Goal: Task Accomplishment & Management: Complete application form

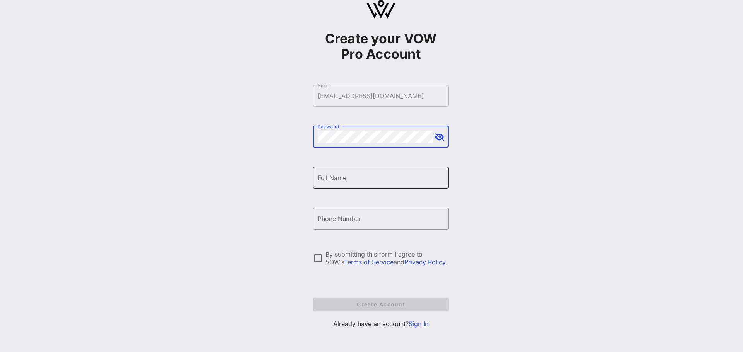
scroll to position [23, 0]
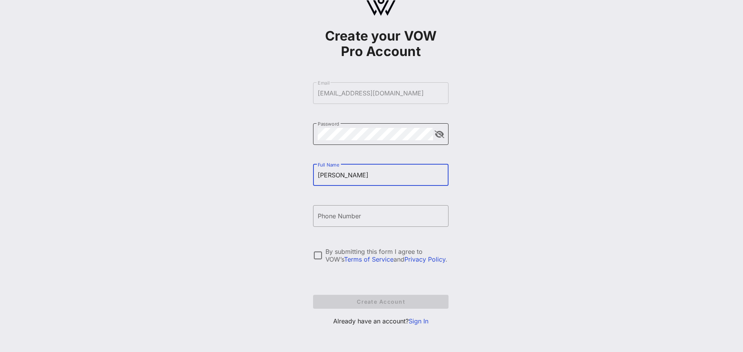
type input "[PERSON_NAME]"
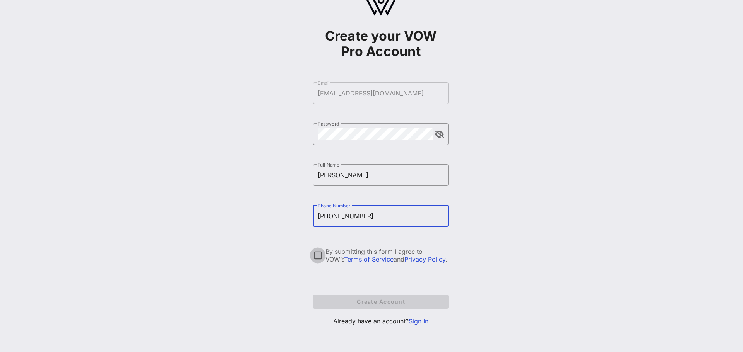
type input "+17327529000x115"
click at [316, 256] on div at bounding box center [317, 255] width 13 height 13
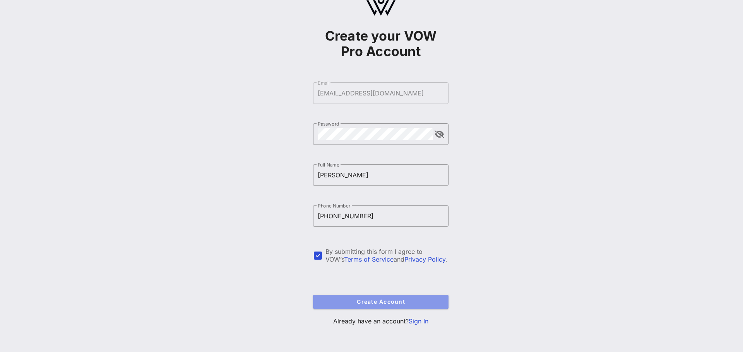
click at [397, 299] on span "Create Account" at bounding box center [380, 302] width 123 height 7
click at [234, 122] on div "Create your VOW Pro Account ​ Email biancam@sebco.com ​ Password ​ Full Name Bi…" at bounding box center [381, 164] width 724 height 375
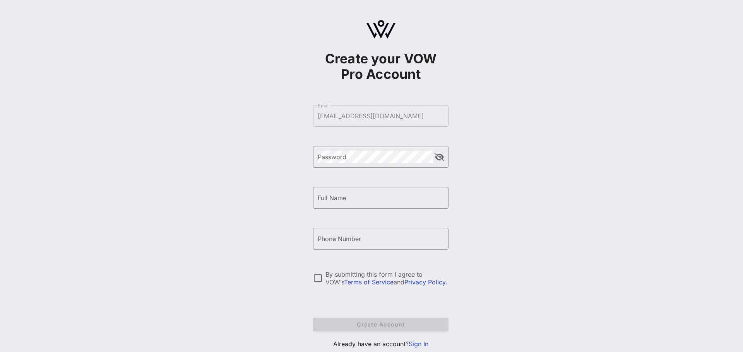
scroll to position [4, 0]
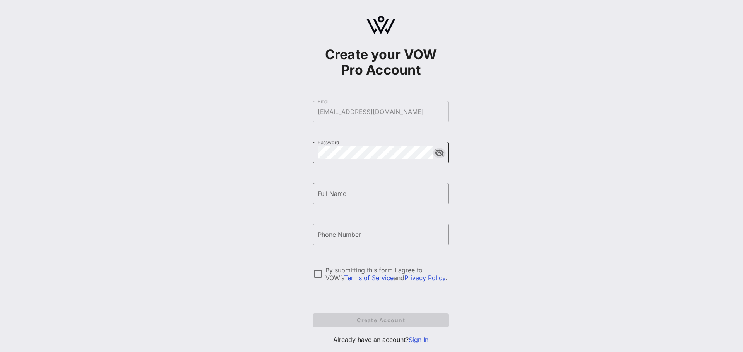
click at [442, 153] on button "append icon" at bounding box center [439, 153] width 10 height 8
click at [325, 202] on div "Full Name" at bounding box center [381, 194] width 126 height 22
type input "[PERSON_NAME]"
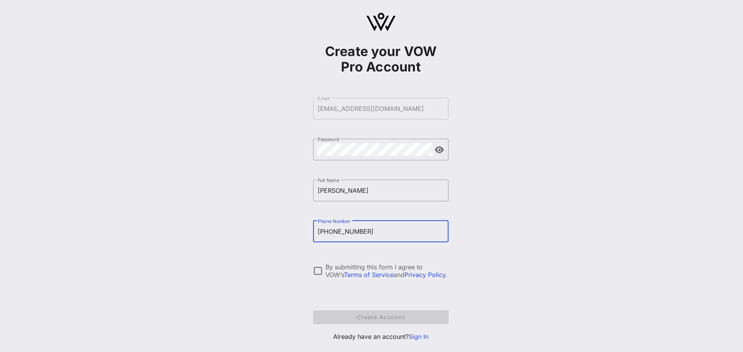
scroll to position [8, 0]
click at [317, 270] on div at bounding box center [317, 270] width 13 height 13
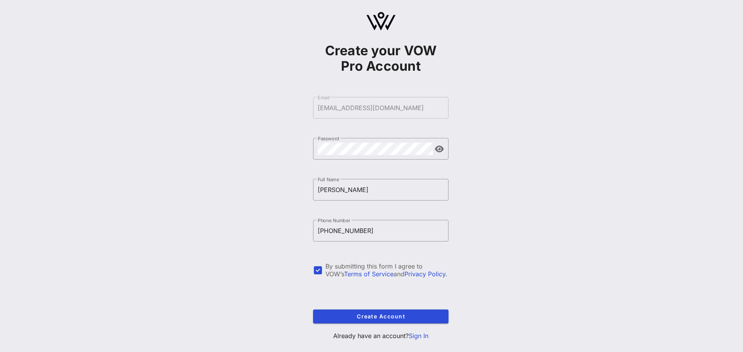
click at [247, 224] on div "Create your VOW Pro Account ​ Email biancam@sebco.com ​ Password ​ Full Name Bi…" at bounding box center [381, 179] width 724 height 375
click at [417, 316] on span "Create Account" at bounding box center [380, 316] width 123 height 7
click at [388, 229] on input "[PHONE_NUMBER]" at bounding box center [381, 231] width 126 height 12
click at [256, 250] on div "Create your VOW Pro Account ​ Email biancam@sebco.com ​ Password ​ Full Name Bi…" at bounding box center [381, 179] width 724 height 375
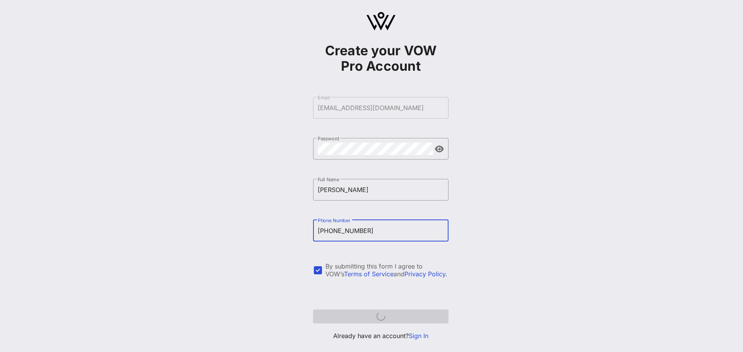
click at [392, 231] on input "[PHONE_NUMBER]" at bounding box center [381, 231] width 126 height 12
type input "+17327529000x115"
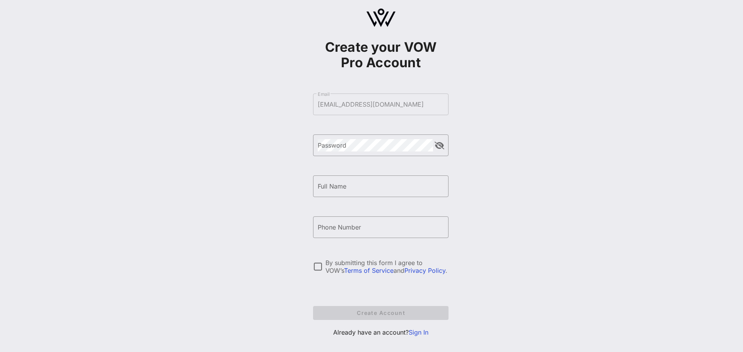
scroll to position [23, 0]
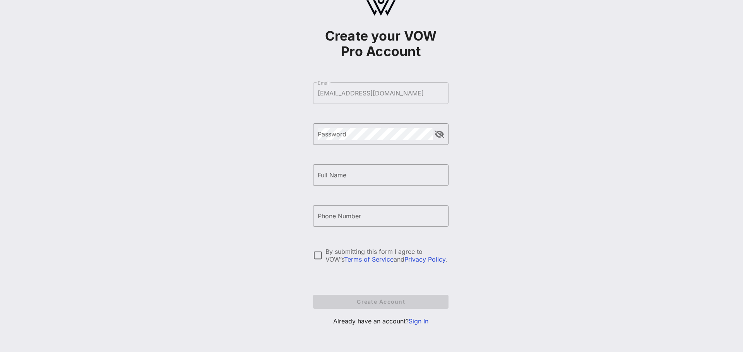
click at [420, 325] on link "Sign In" at bounding box center [419, 322] width 20 height 8
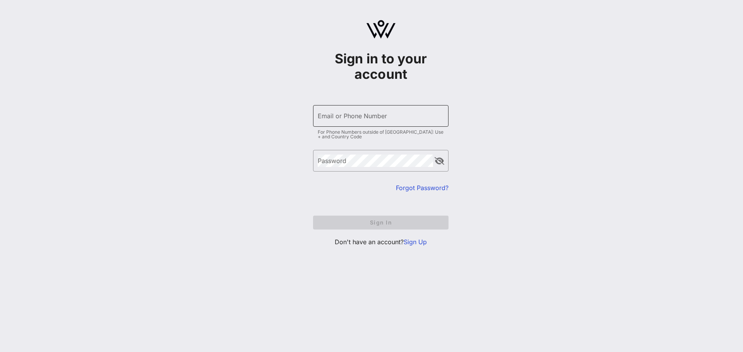
click at [335, 112] on div "Email or Phone Number" at bounding box center [381, 116] width 126 height 22
type input "[EMAIL_ADDRESS][DOMAIN_NAME]"
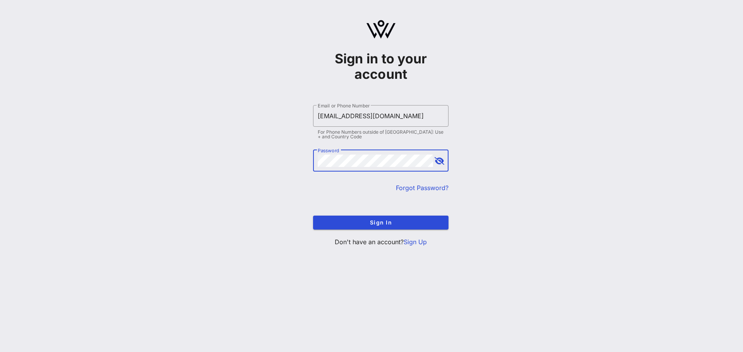
click at [313, 216] on button "Sign In" at bounding box center [380, 223] width 135 height 14
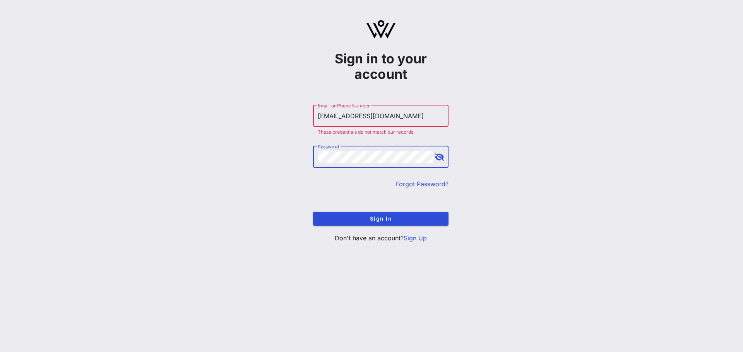
click at [407, 238] on link "Sign Up" at bounding box center [414, 238] width 23 height 8
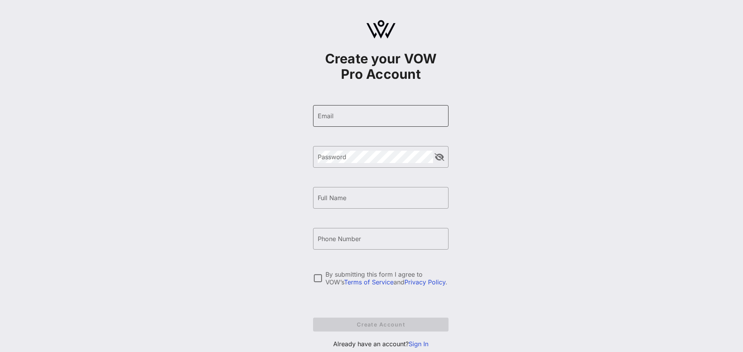
click at [396, 112] on input "Email" at bounding box center [381, 116] width 126 height 12
type input "[EMAIL_ADDRESS][DOMAIN_NAME]"
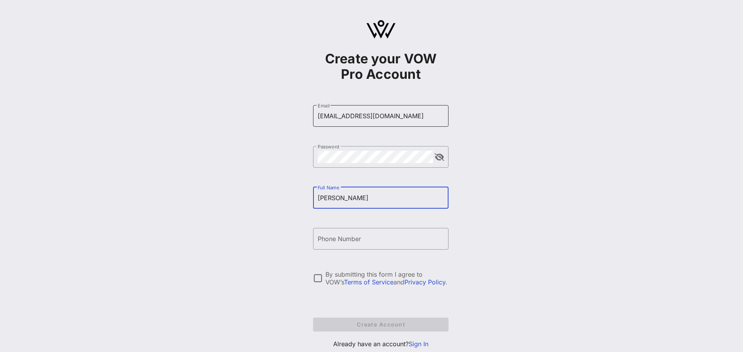
type input "[PERSON_NAME]"
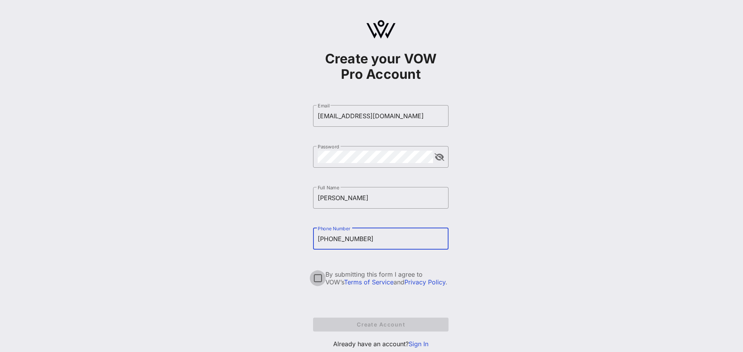
type input "[PHONE_NUMBER]"
click at [315, 279] on div at bounding box center [317, 278] width 13 height 13
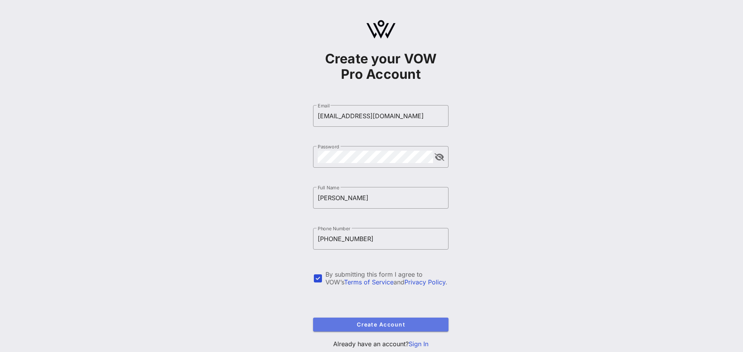
click at [388, 322] on span "Create Account" at bounding box center [380, 324] width 123 height 7
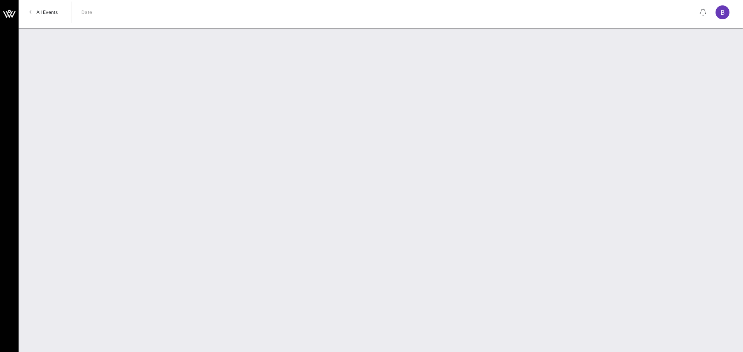
click at [29, 12] on icon at bounding box center [30, 12] width 3 height 0
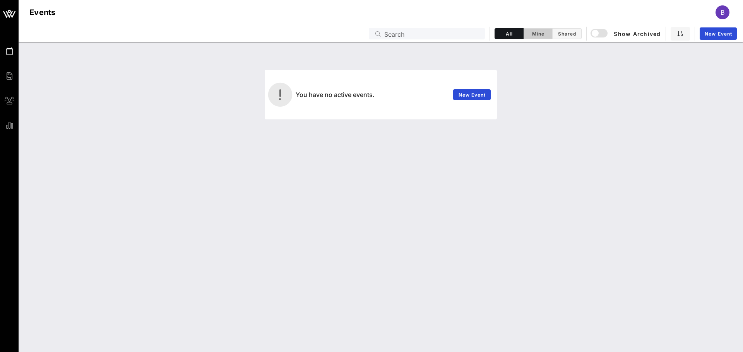
click at [534, 38] on button "Mine" at bounding box center [537, 33] width 29 height 11
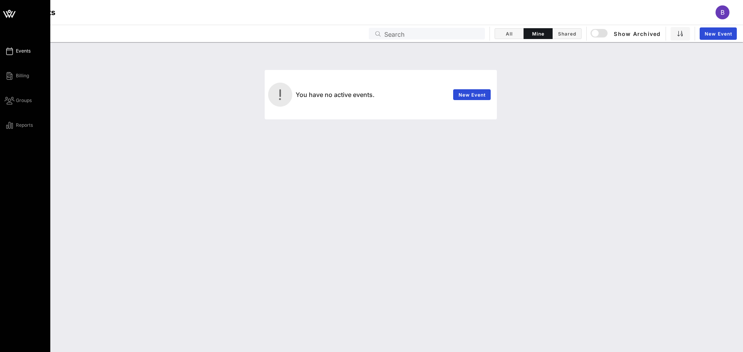
click at [22, 52] on span "Events" at bounding box center [23, 51] width 15 height 7
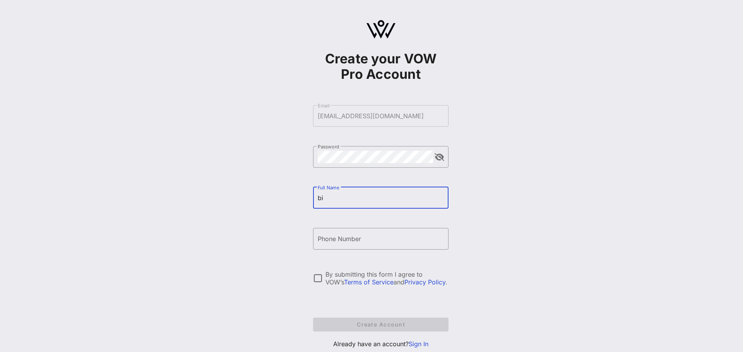
type input "b"
type input "[PERSON_NAME]"
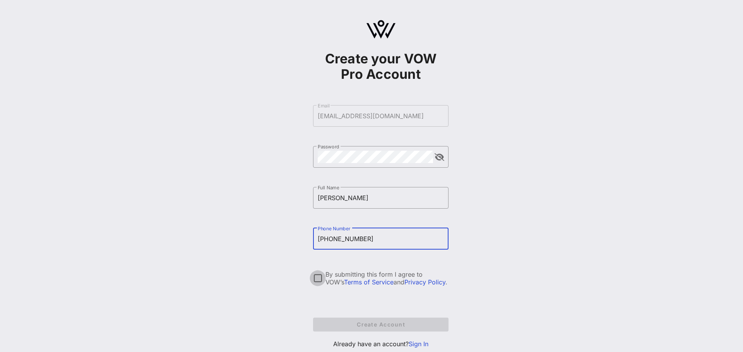
type input "[PHONE_NUMBER]"
click at [316, 274] on div at bounding box center [317, 278] width 13 height 13
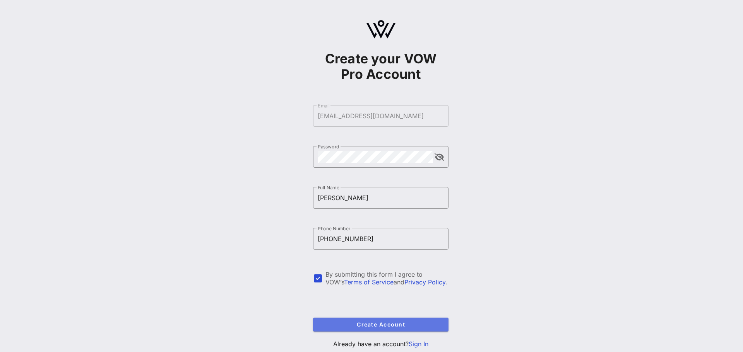
click at [373, 325] on span "Create Account" at bounding box center [380, 324] width 123 height 7
